Goal: Transaction & Acquisition: Purchase product/service

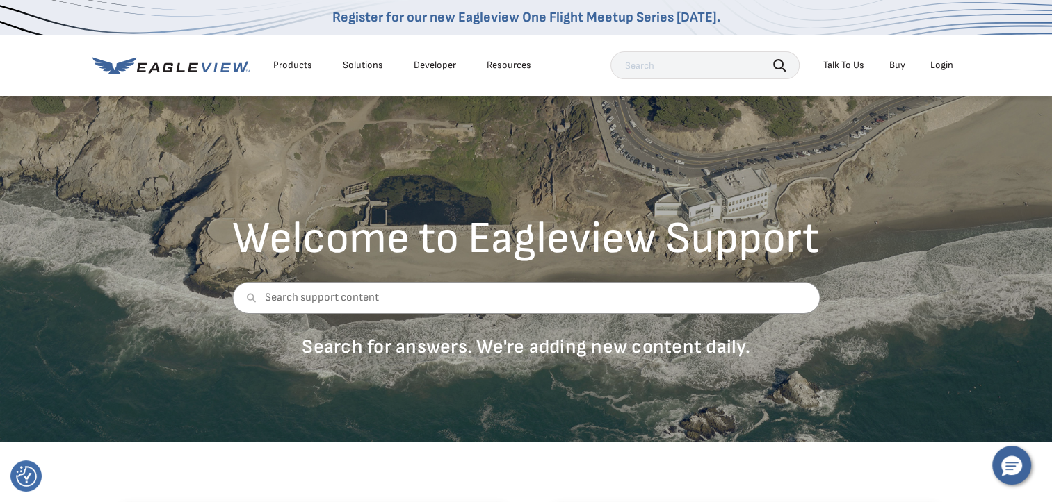
drag, startPoint x: 0, startPoint y: 0, endPoint x: 937, endPoint y: 63, distance: 939.0
click at [937, 63] on div "Login" at bounding box center [941, 65] width 23 height 13
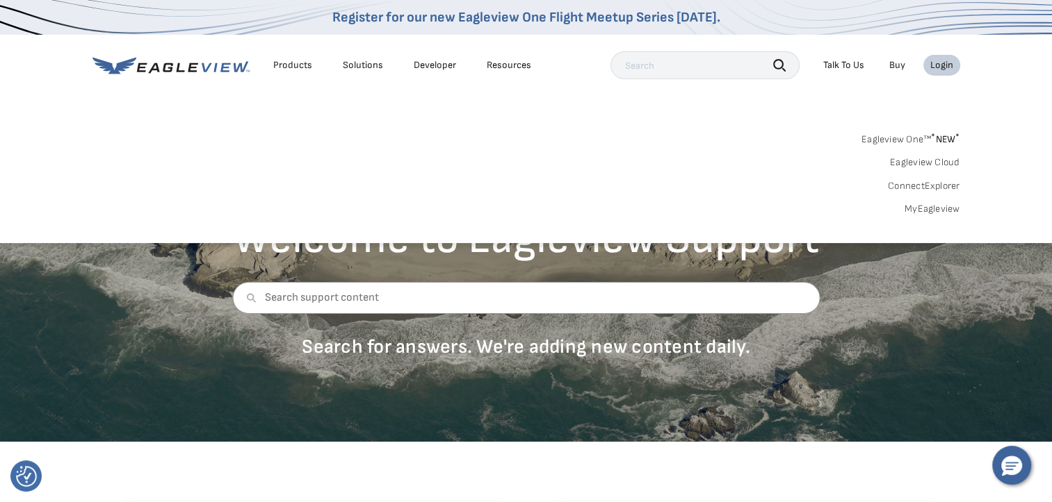
click at [938, 139] on span "* NEW *" at bounding box center [945, 139] width 28 height 12
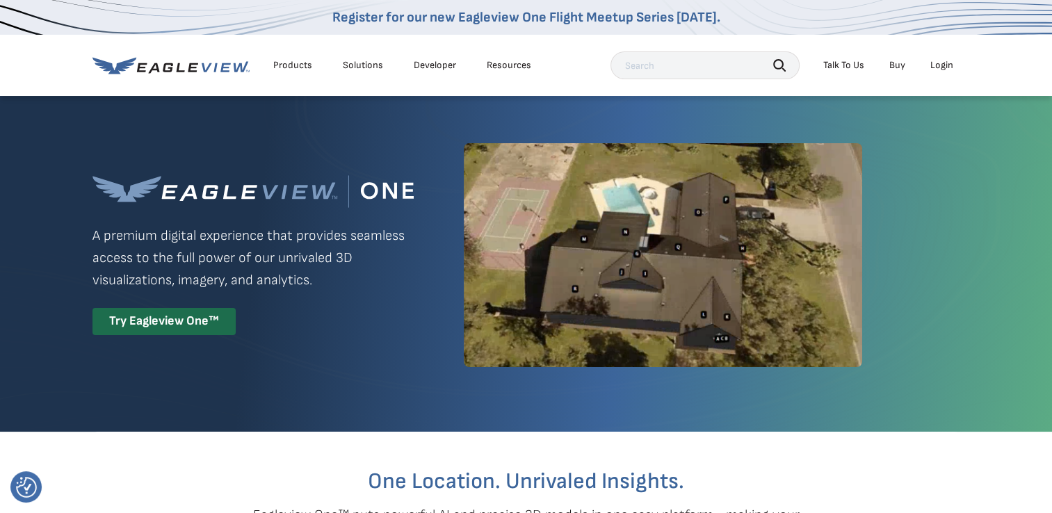
click at [942, 63] on div "Login" at bounding box center [941, 65] width 23 height 13
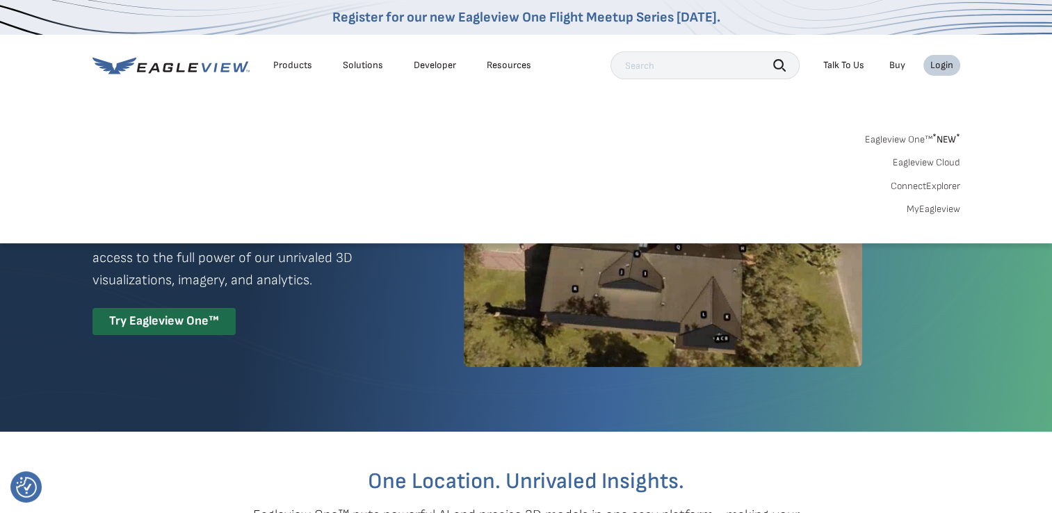
click at [937, 209] on link "MyEagleview" at bounding box center [933, 209] width 54 height 13
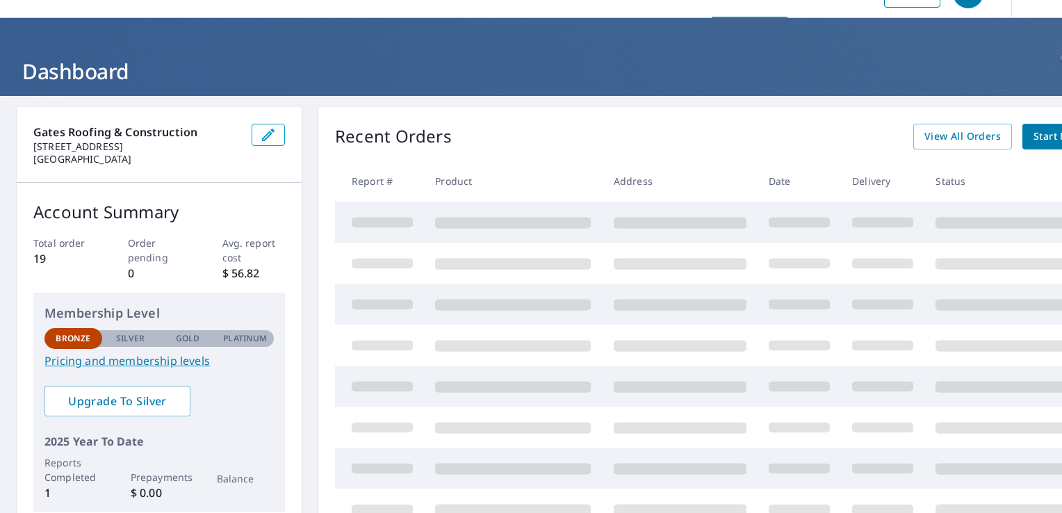
scroll to position [33, 0]
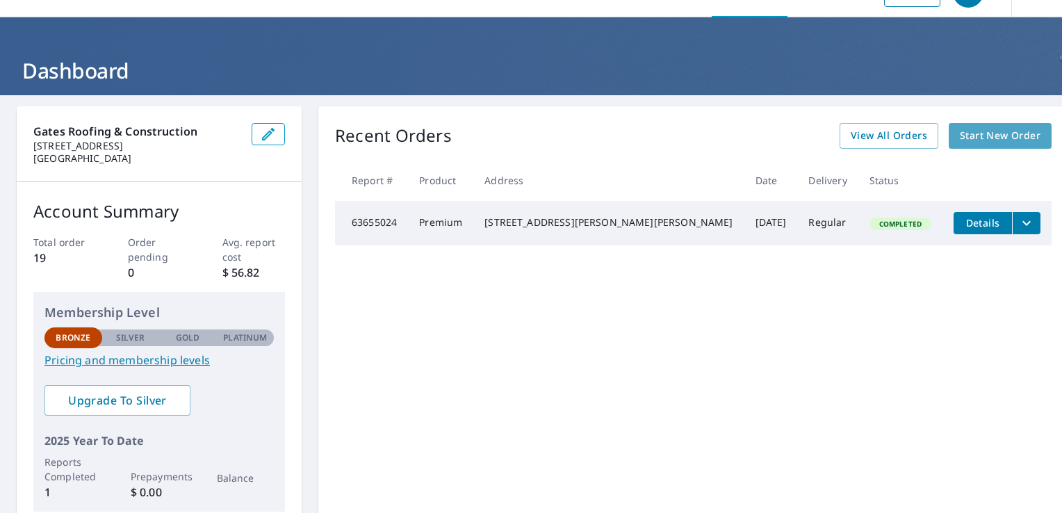
click at [962, 140] on span "Start New Order" at bounding box center [1000, 135] width 81 height 17
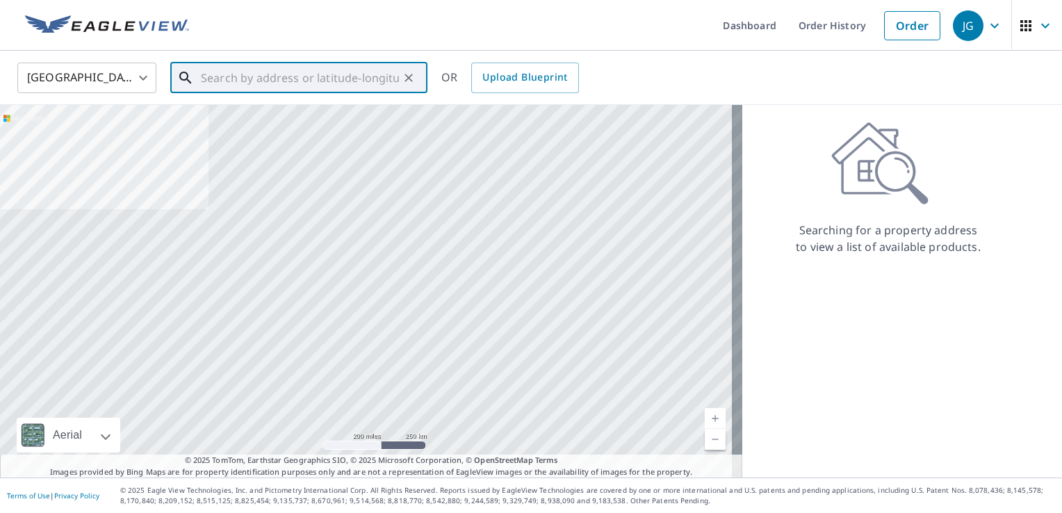
click at [234, 85] on input "text" at bounding box center [300, 77] width 198 height 39
paste input "[STREET_ADDRESS]"
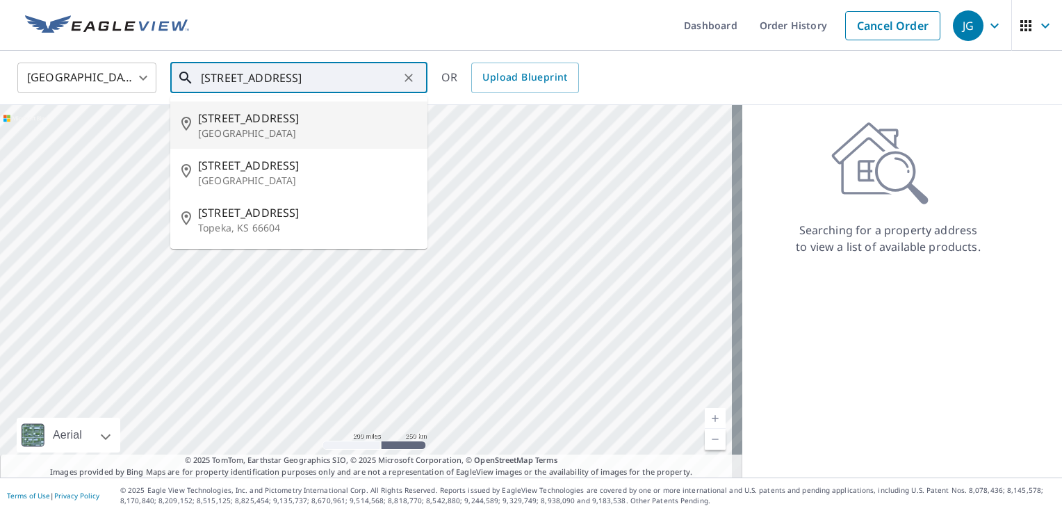
click at [234, 117] on span "[STREET_ADDRESS]" at bounding box center [307, 118] width 218 height 17
type input "[STREET_ADDRESS]"
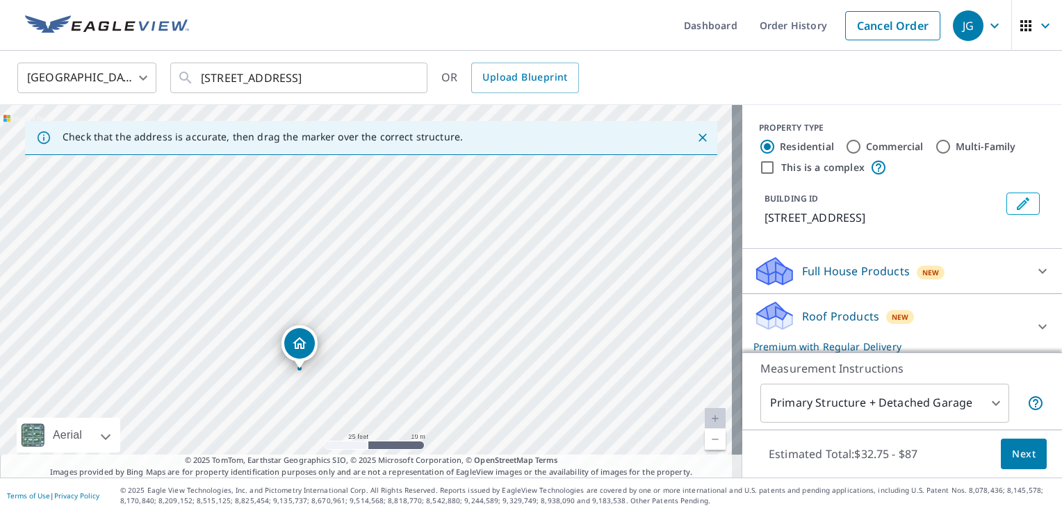
scroll to position [97, 0]
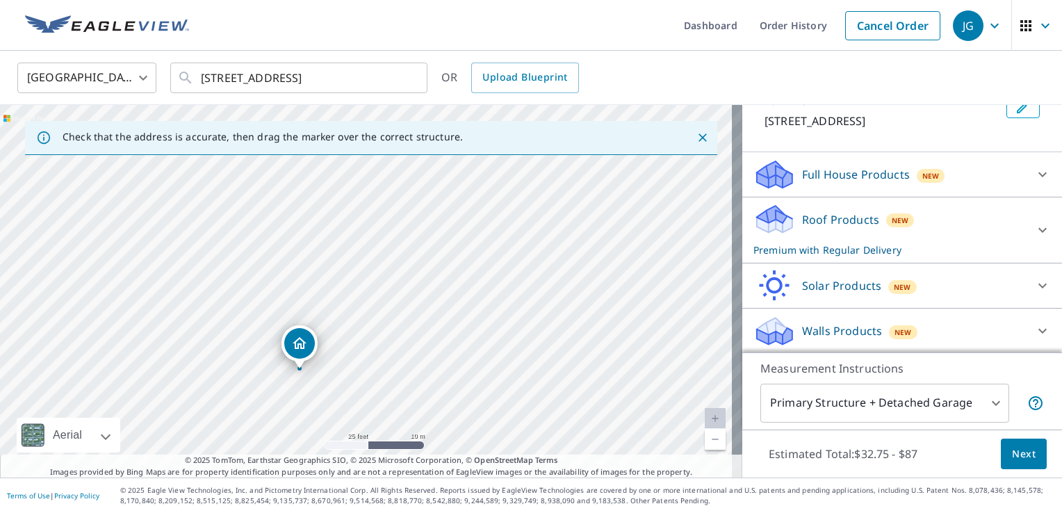
click at [961, 171] on div "Full House Products New" at bounding box center [889, 174] width 272 height 33
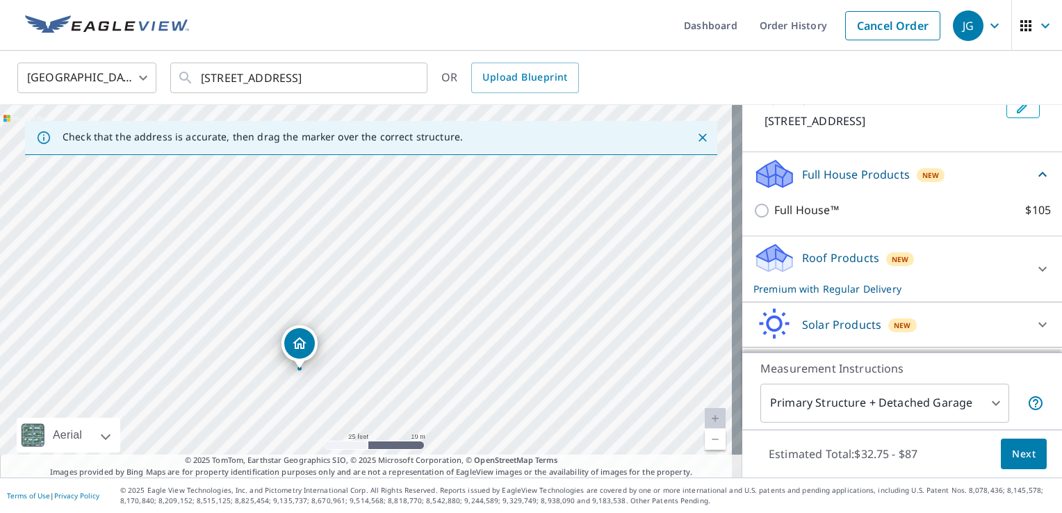
click at [961, 171] on div "Full House Products New" at bounding box center [893, 174] width 281 height 33
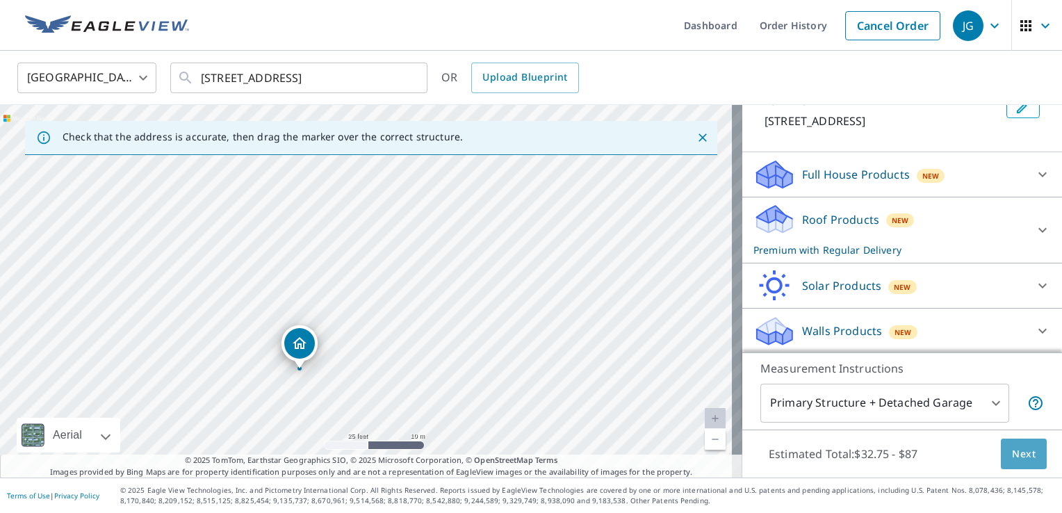
click at [1014, 449] on span "Next" at bounding box center [1024, 454] width 24 height 17
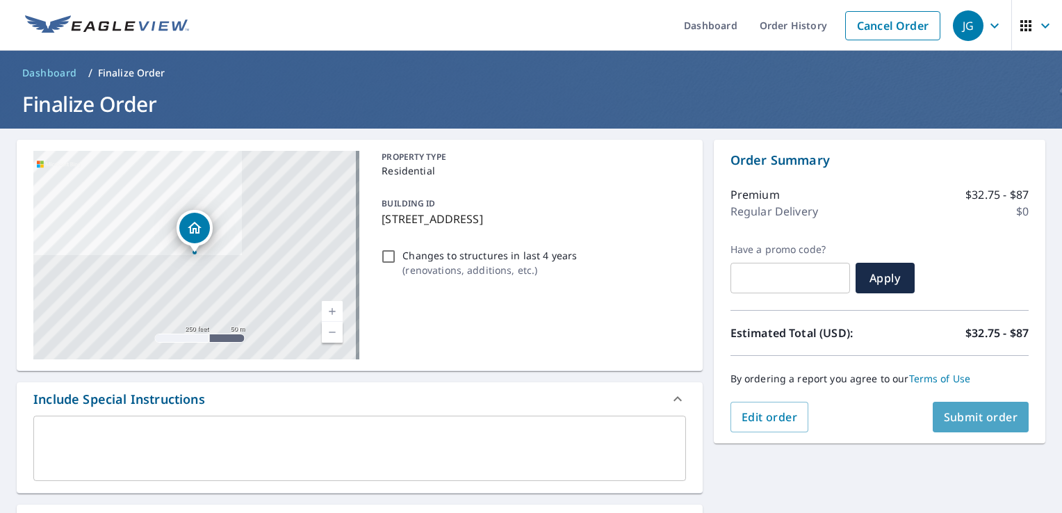
click at [985, 418] on span "Submit order" at bounding box center [981, 416] width 74 height 15
